Goal: Ask a question

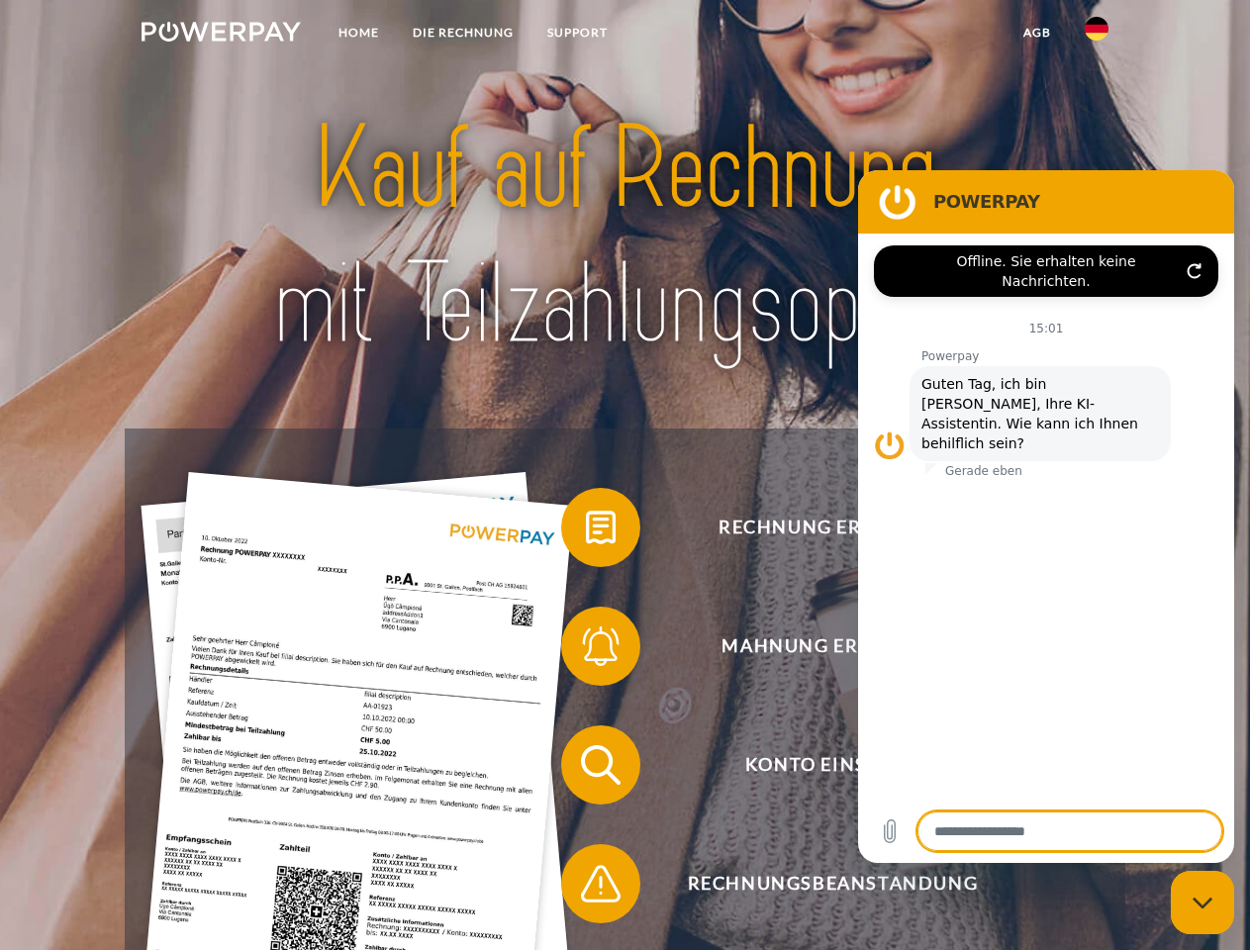
click at [221, 35] on img at bounding box center [221, 32] width 159 height 20
click at [1097, 35] on img at bounding box center [1097, 29] width 24 height 24
click at [1037, 33] on link "agb" at bounding box center [1037, 33] width 61 height 36
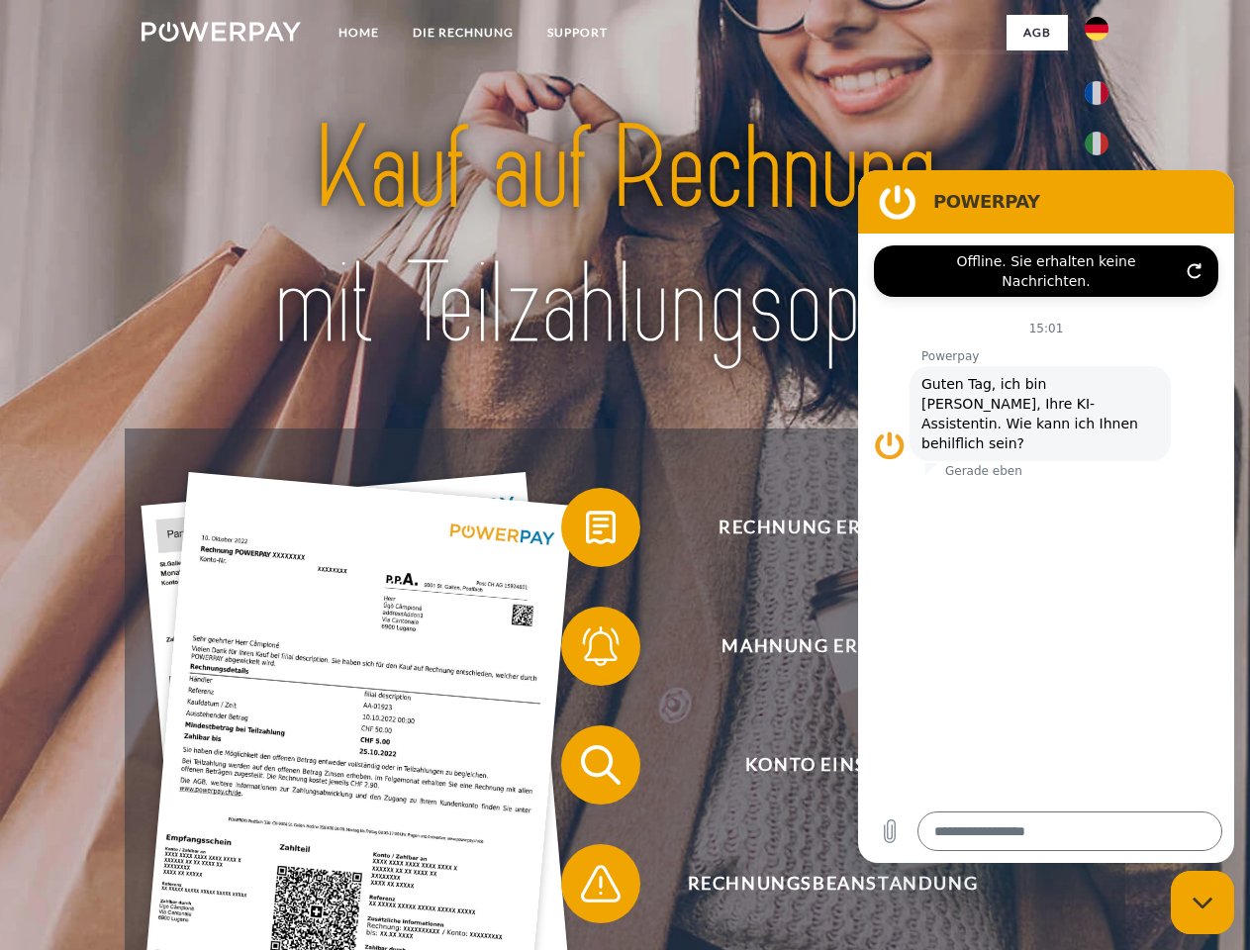
click at [586, 532] on span at bounding box center [571, 527] width 99 height 99
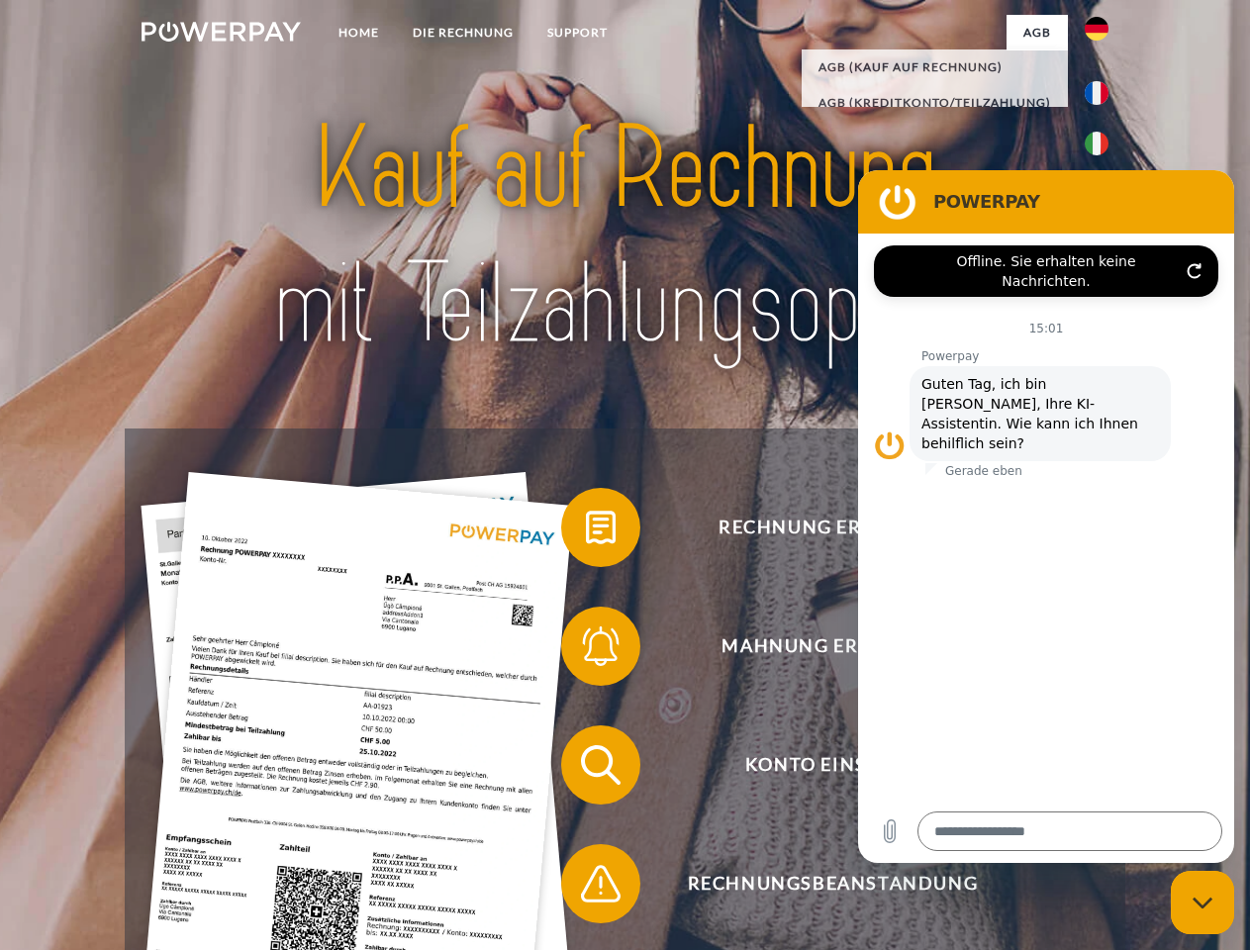
click at [586, 650] on span at bounding box center [571, 646] width 99 height 99
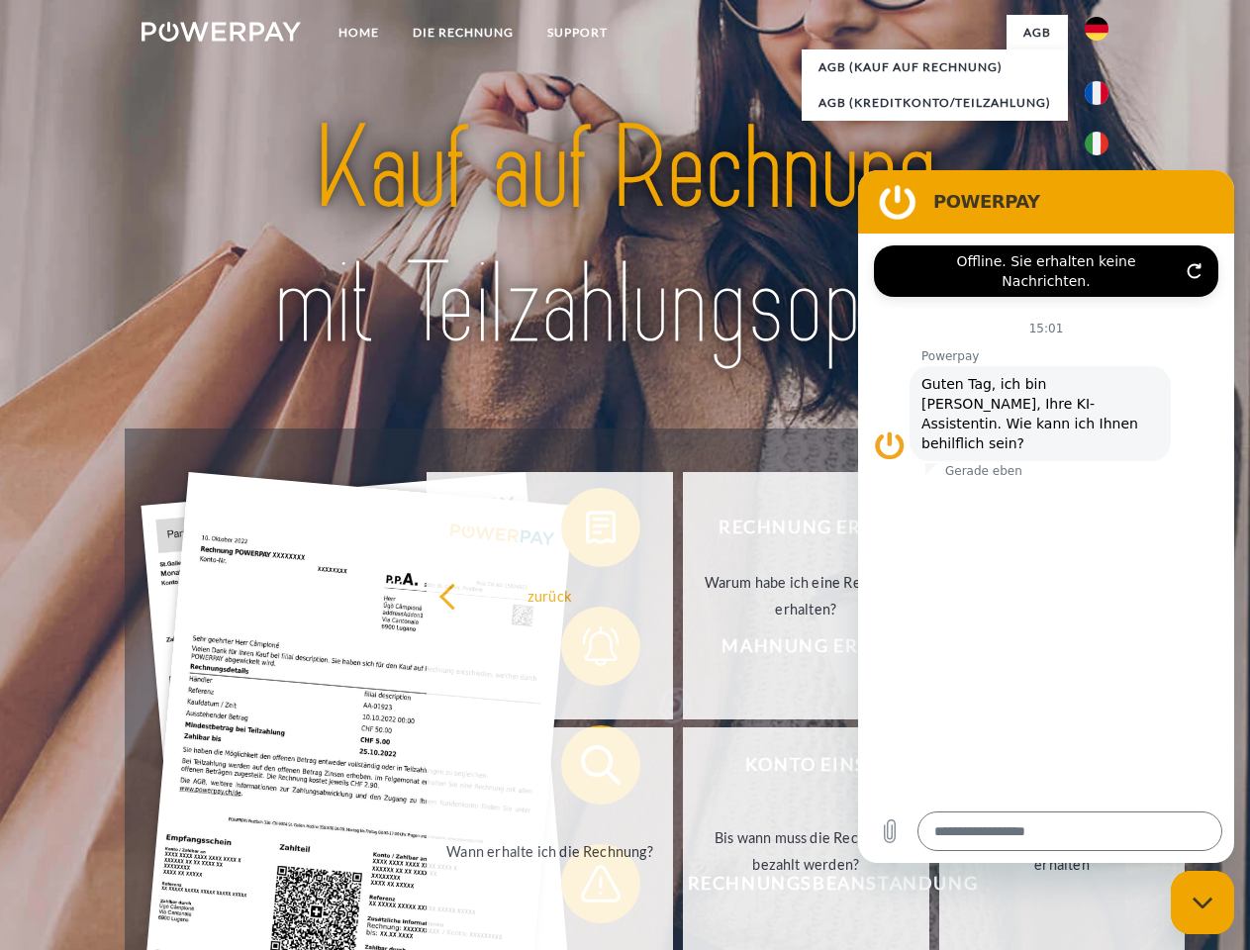
click at [683, 769] on link "Bis wann muss die Rechnung bezahlt werden?" at bounding box center [806, 852] width 247 height 248
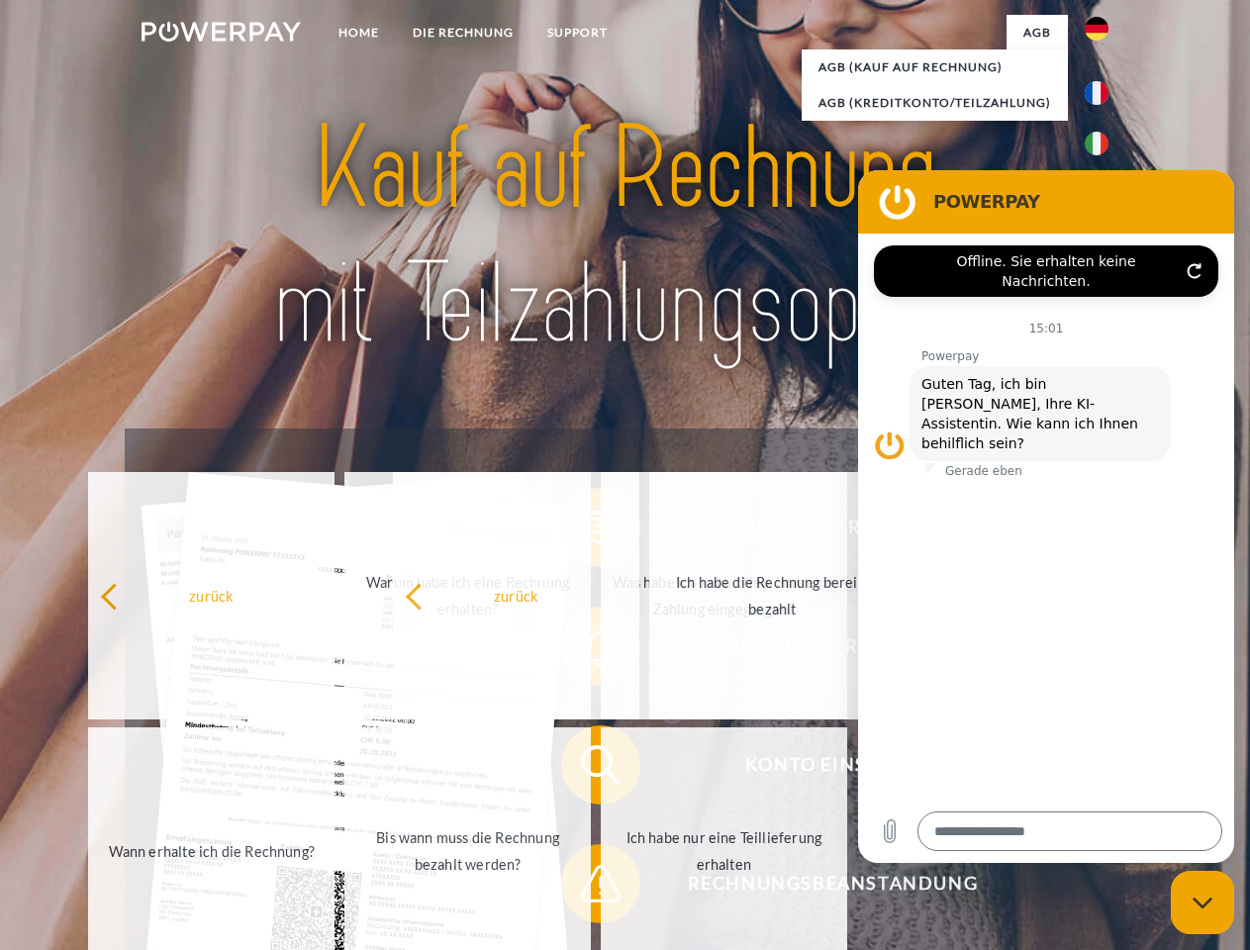
click at [586, 888] on span at bounding box center [571, 884] width 99 height 99
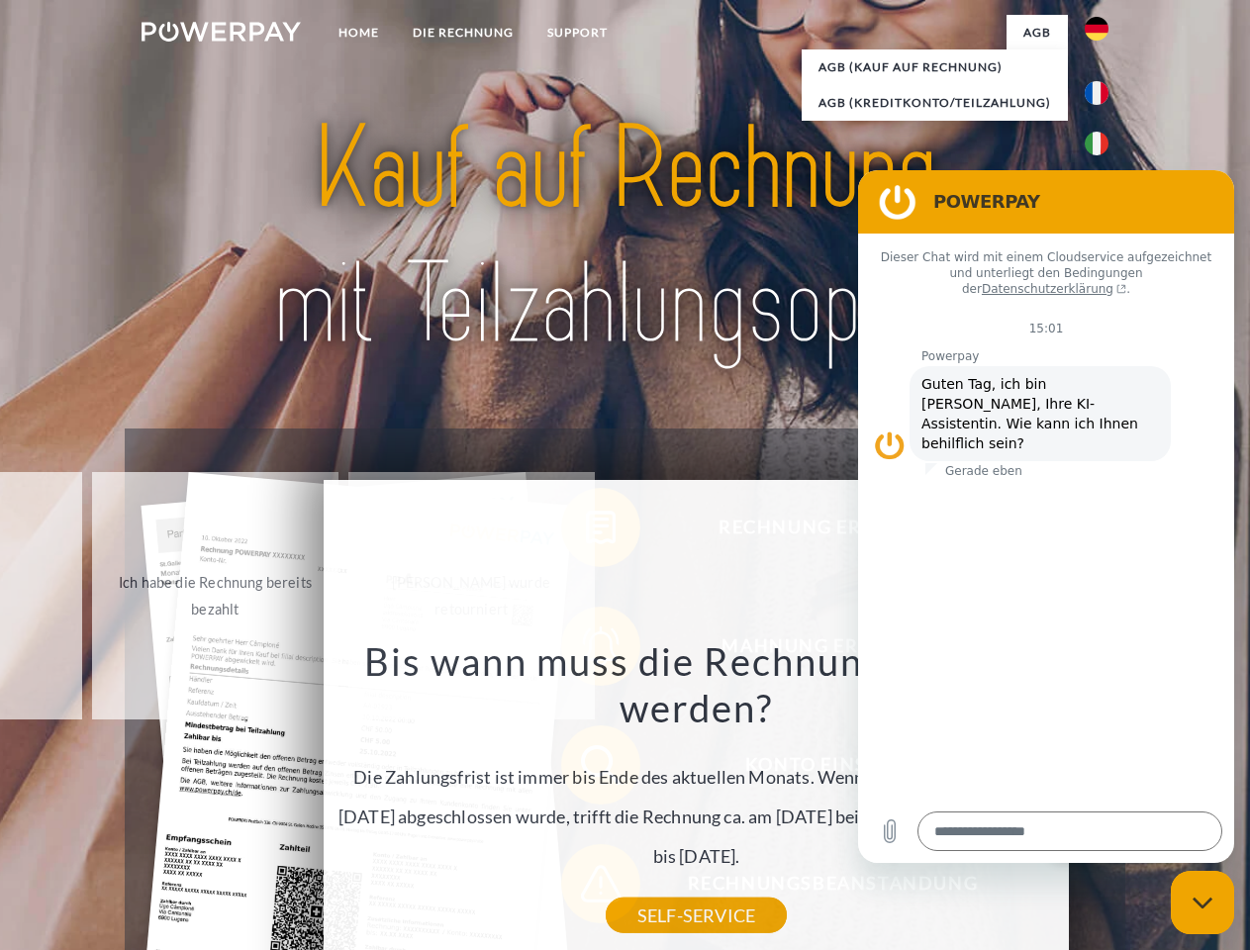
click at [1203, 903] on icon "Messaging-Fenster schließen" at bounding box center [1203, 903] width 21 height 13
type textarea "*"
